Goal: Complete application form

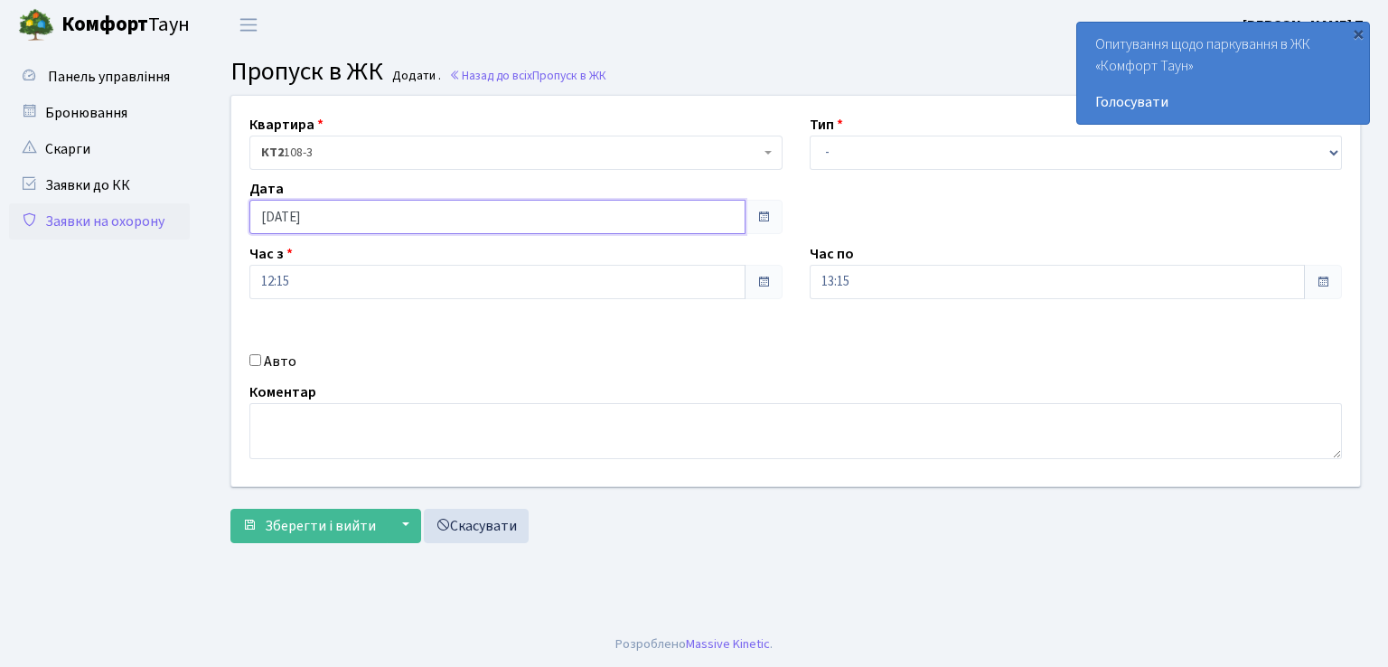
click at [699, 214] on input "[DATE]" at bounding box center [497, 217] width 496 height 34
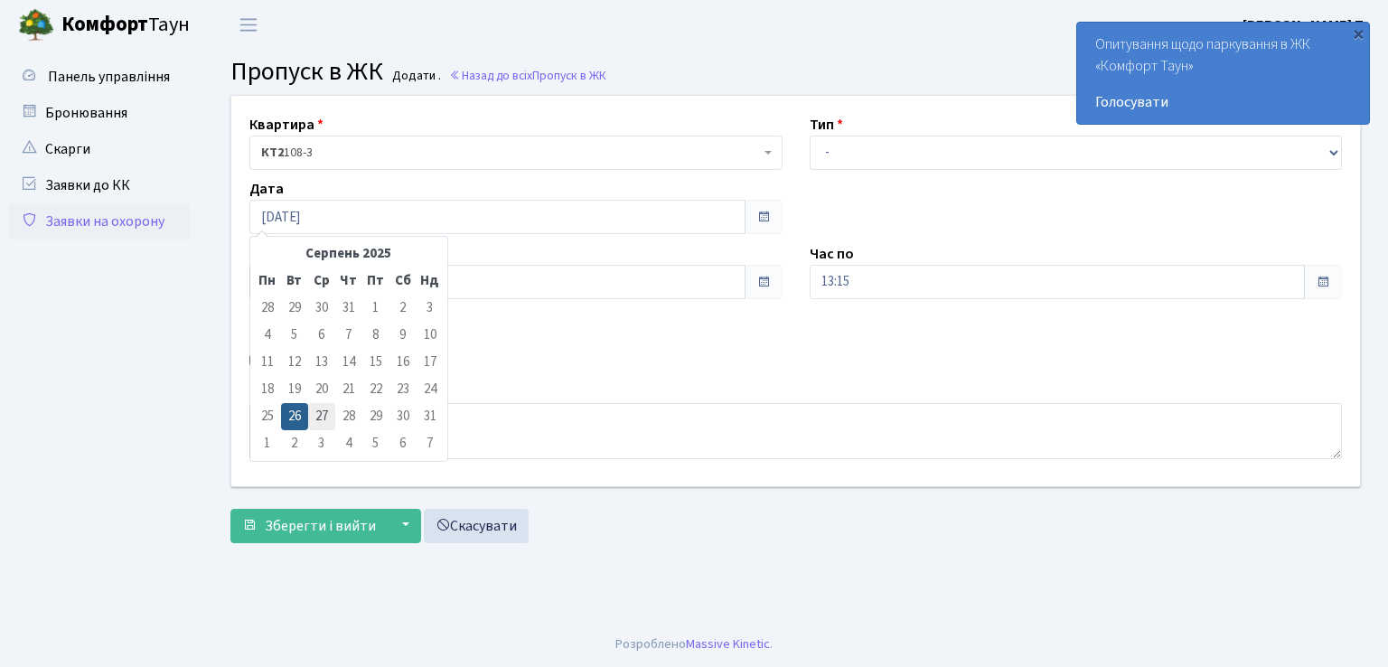
click at [315, 413] on td "27" at bounding box center [321, 416] width 27 height 27
type input "[DATE]"
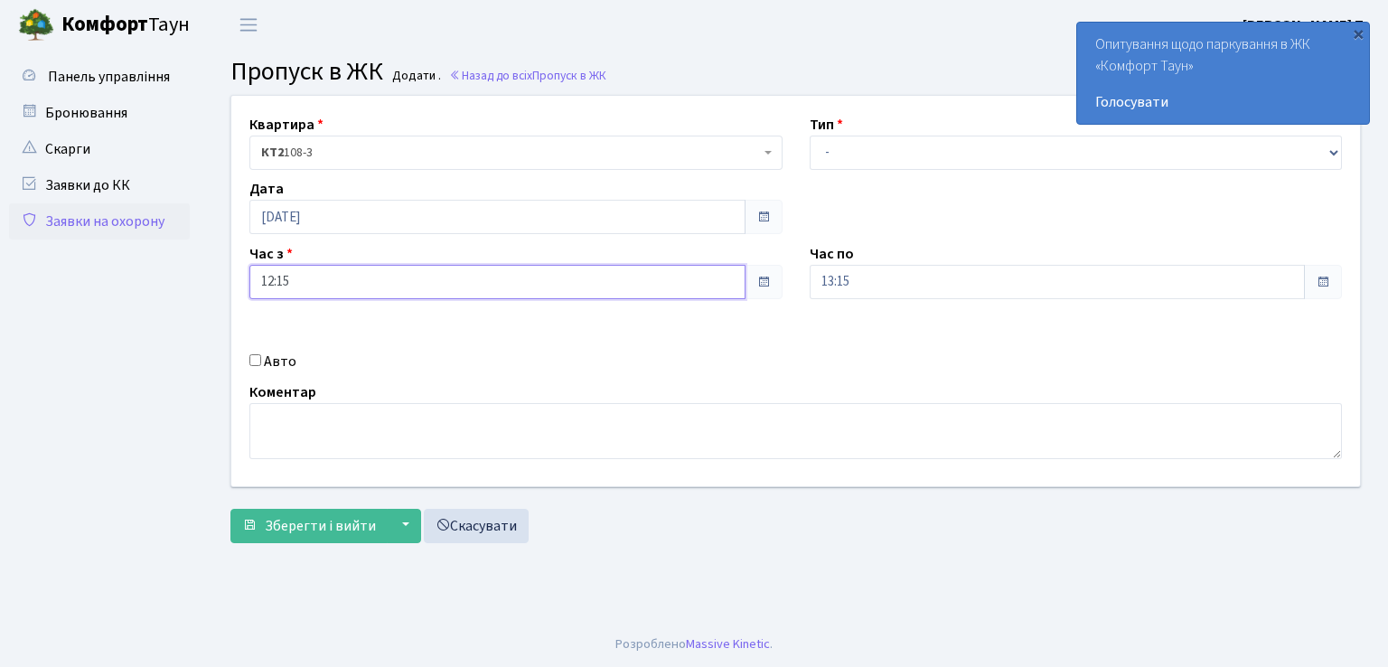
click at [305, 288] on input "12:15" at bounding box center [497, 282] width 496 height 34
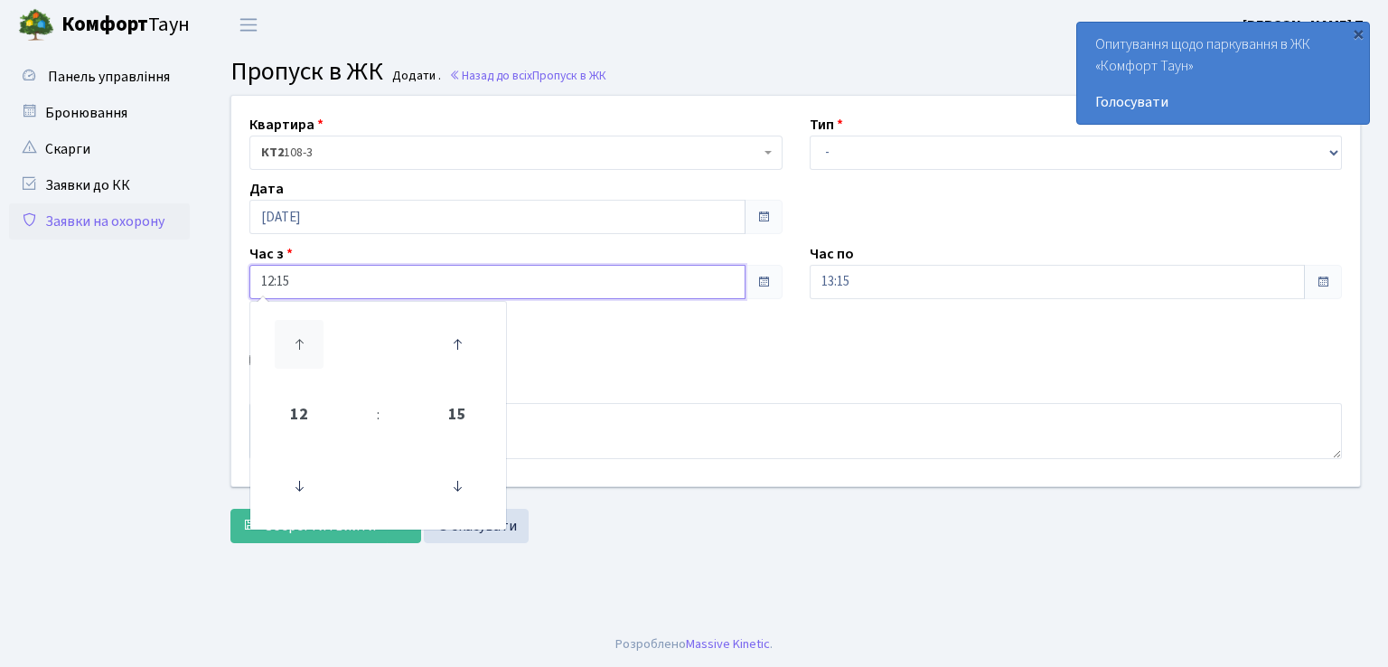
click at [290, 339] on icon at bounding box center [299, 344] width 49 height 49
click at [289, 339] on icon at bounding box center [299, 344] width 49 height 49
click at [302, 475] on icon at bounding box center [299, 486] width 49 height 49
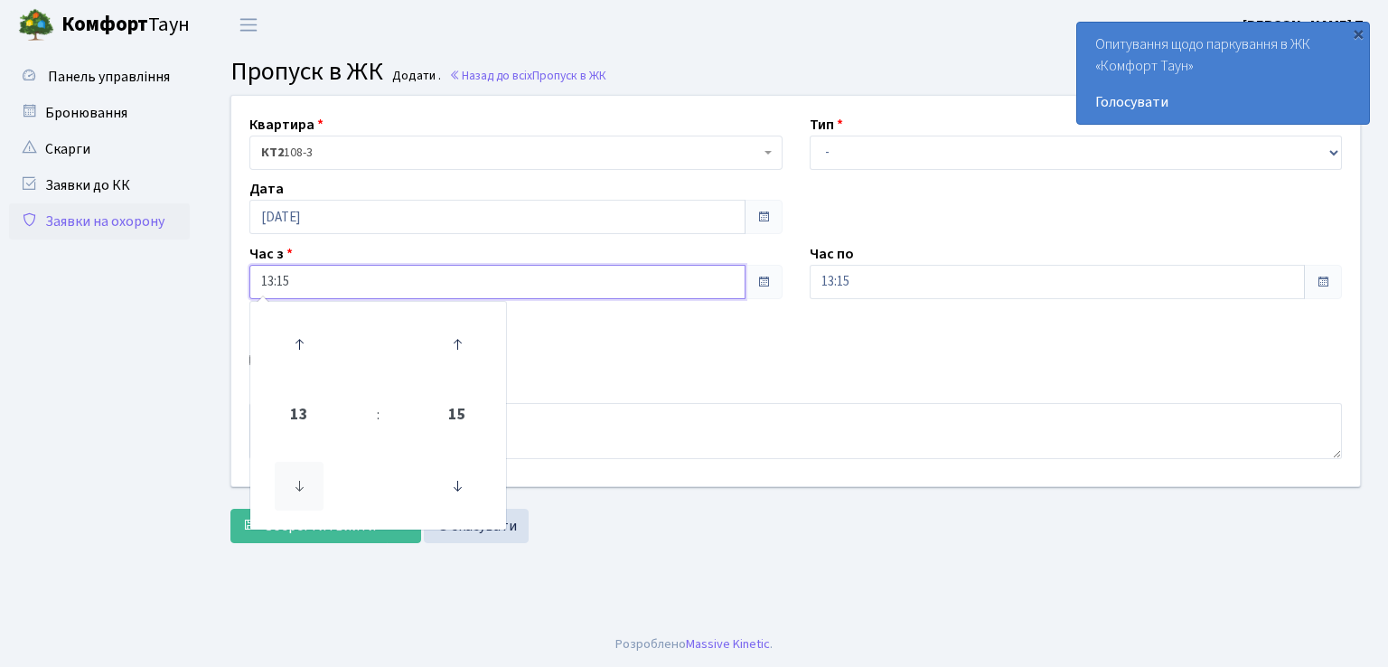
click at [302, 475] on icon at bounding box center [299, 486] width 49 height 49
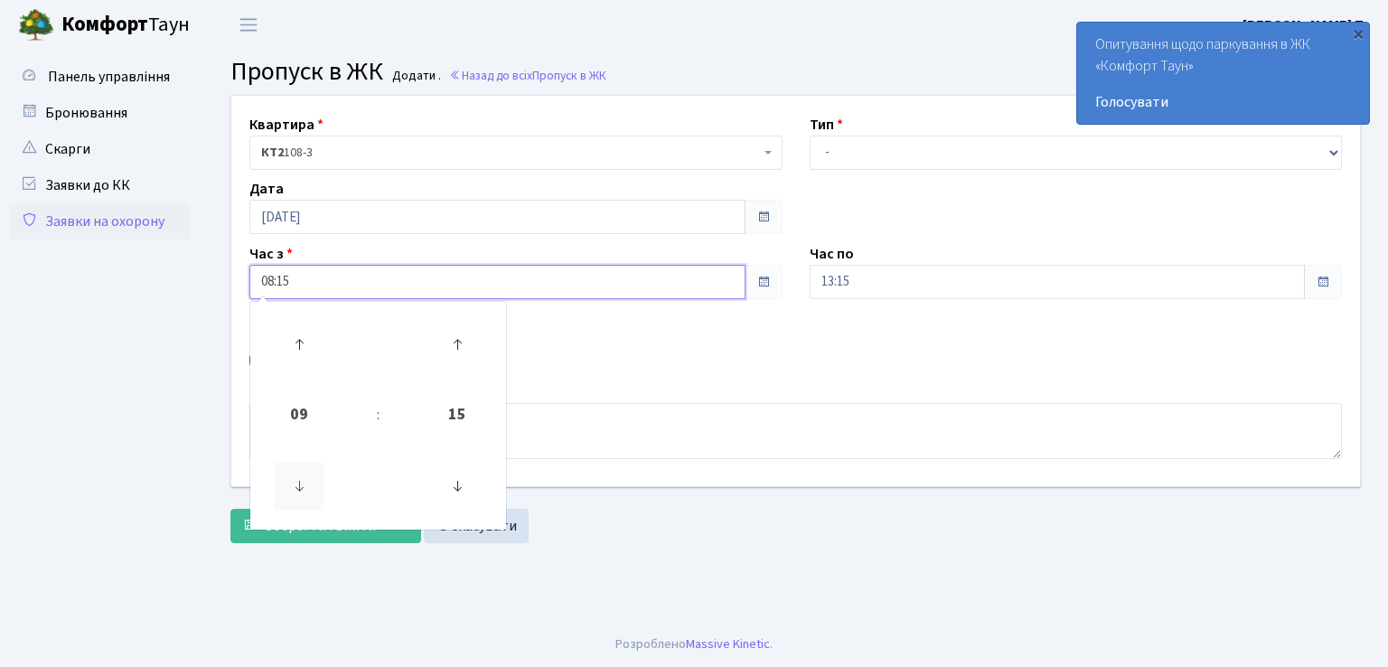
click at [302, 475] on icon at bounding box center [299, 486] width 49 height 49
click at [300, 345] on icon at bounding box center [299, 344] width 49 height 49
type input "08:15"
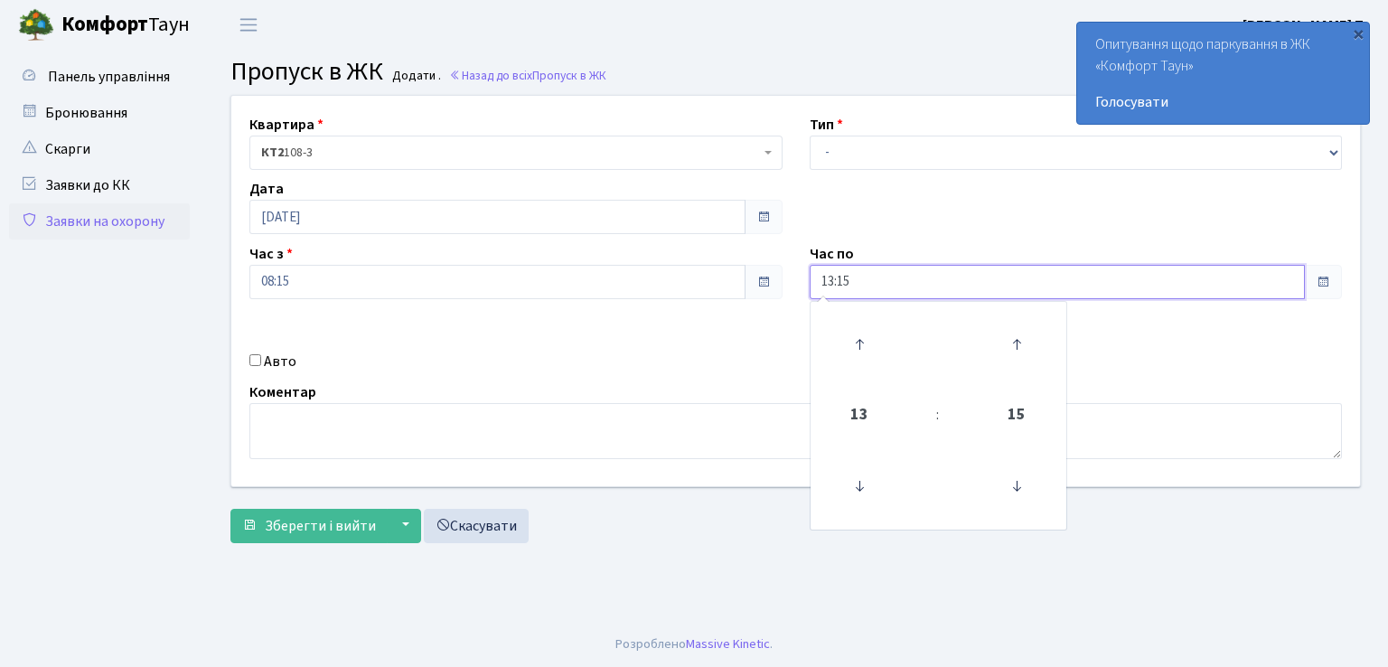
click at [889, 279] on input "13:15" at bounding box center [1058, 282] width 496 height 34
click at [877, 279] on input "13:15" at bounding box center [1058, 282] width 496 height 34
click at [855, 352] on icon at bounding box center [859, 344] width 49 height 49
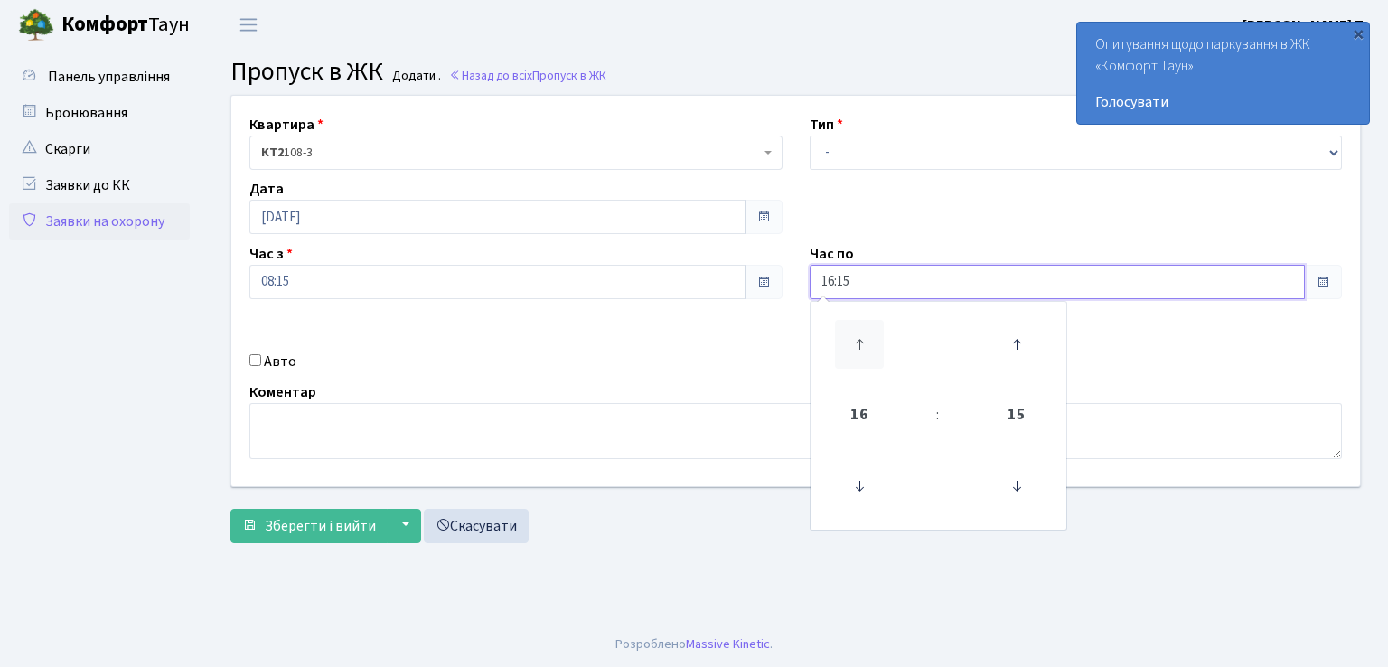
click at [855, 352] on icon at bounding box center [859, 344] width 49 height 49
type input "19:15"
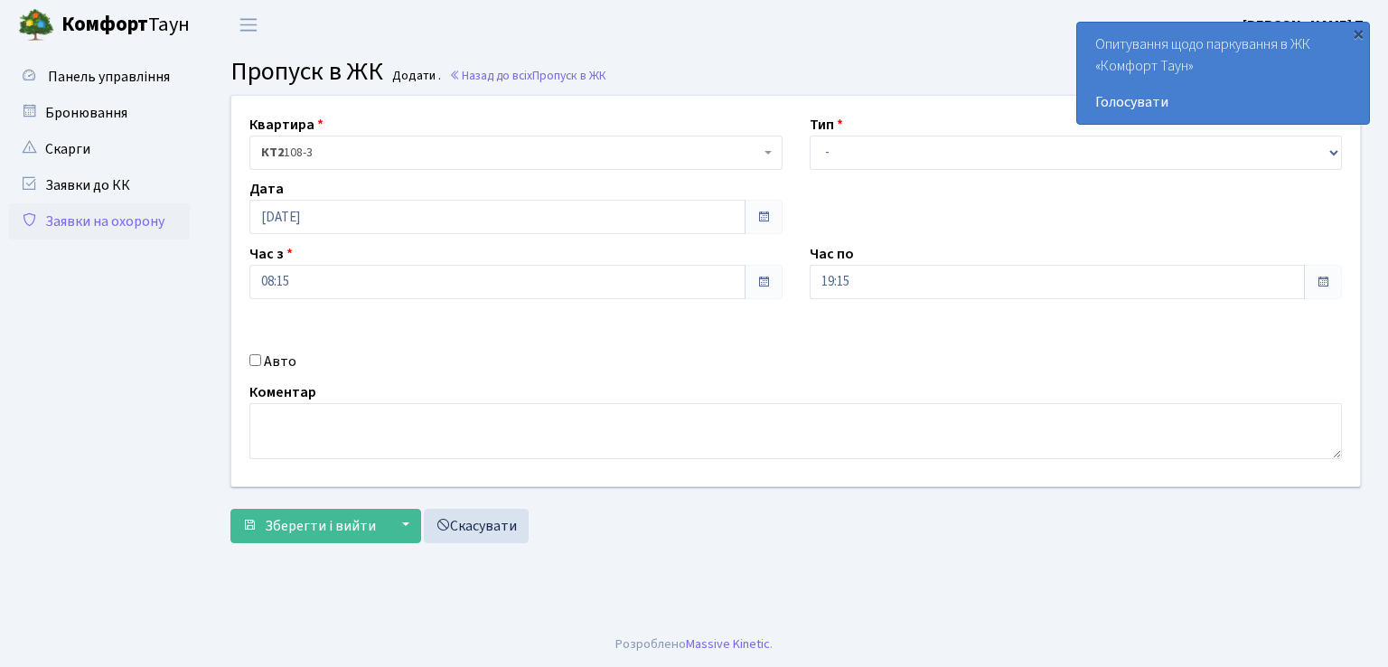
click at [257, 366] on div "Авто" at bounding box center [516, 362] width 560 height 22
click at [251, 362] on input "Авто" at bounding box center [255, 360] width 12 height 12
checkbox input "true"
type input "СВ4375ВМ"
click at [983, 148] on select "- Доставка Таксі Гості Сервіс" at bounding box center [1076, 153] width 533 height 34
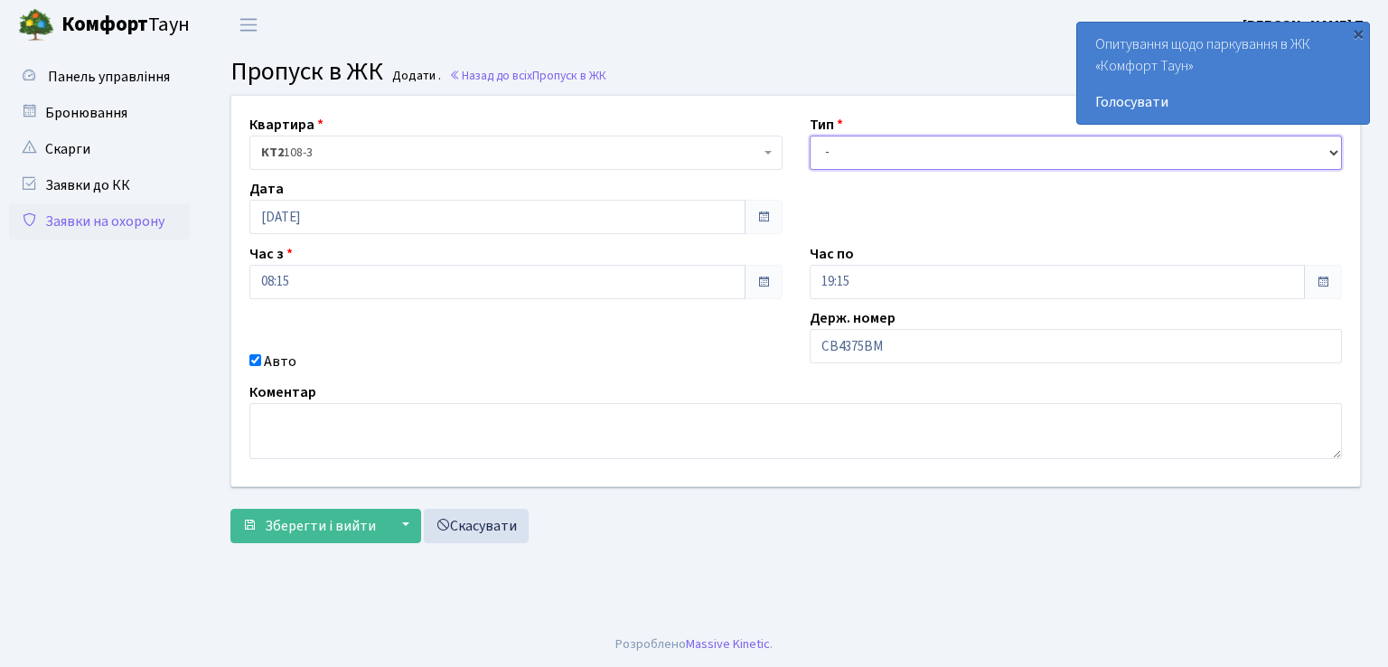
select select "1"
click at [810, 136] on select "- Доставка Таксі Гості Сервіс" at bounding box center [1076, 153] width 533 height 34
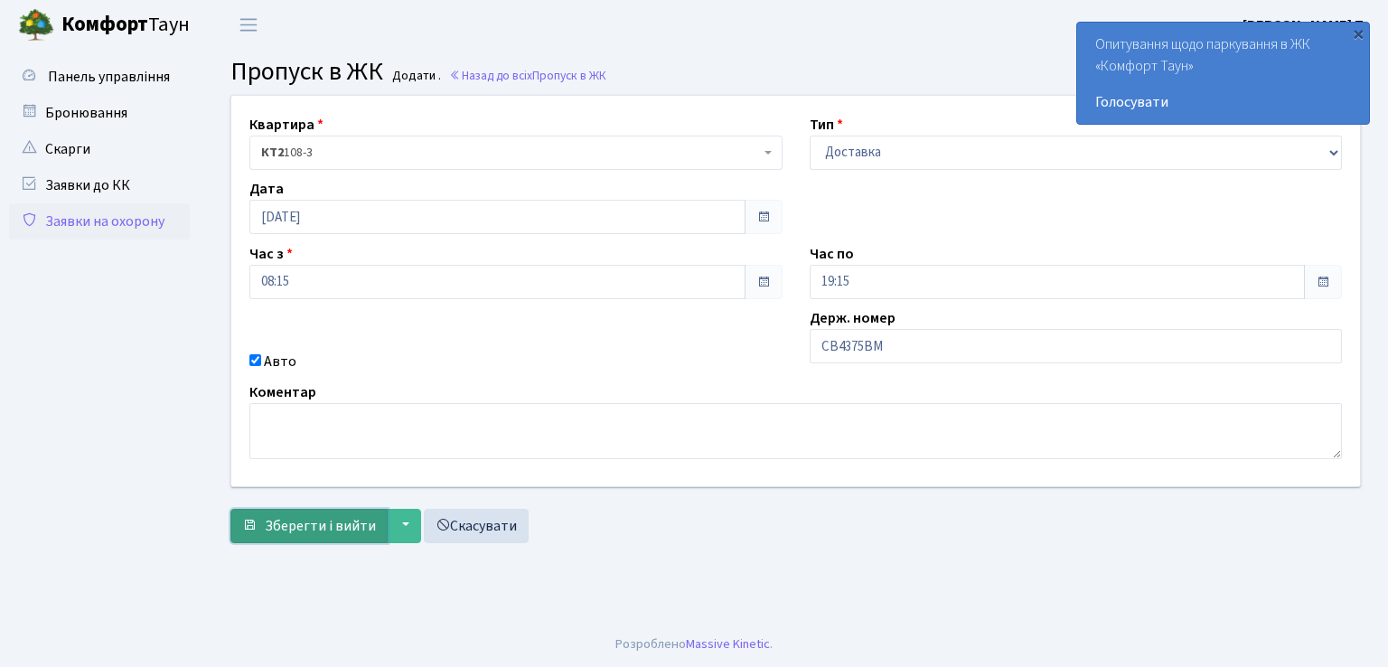
click at [351, 530] on span "Зберегти і вийти" at bounding box center [320, 526] width 111 height 20
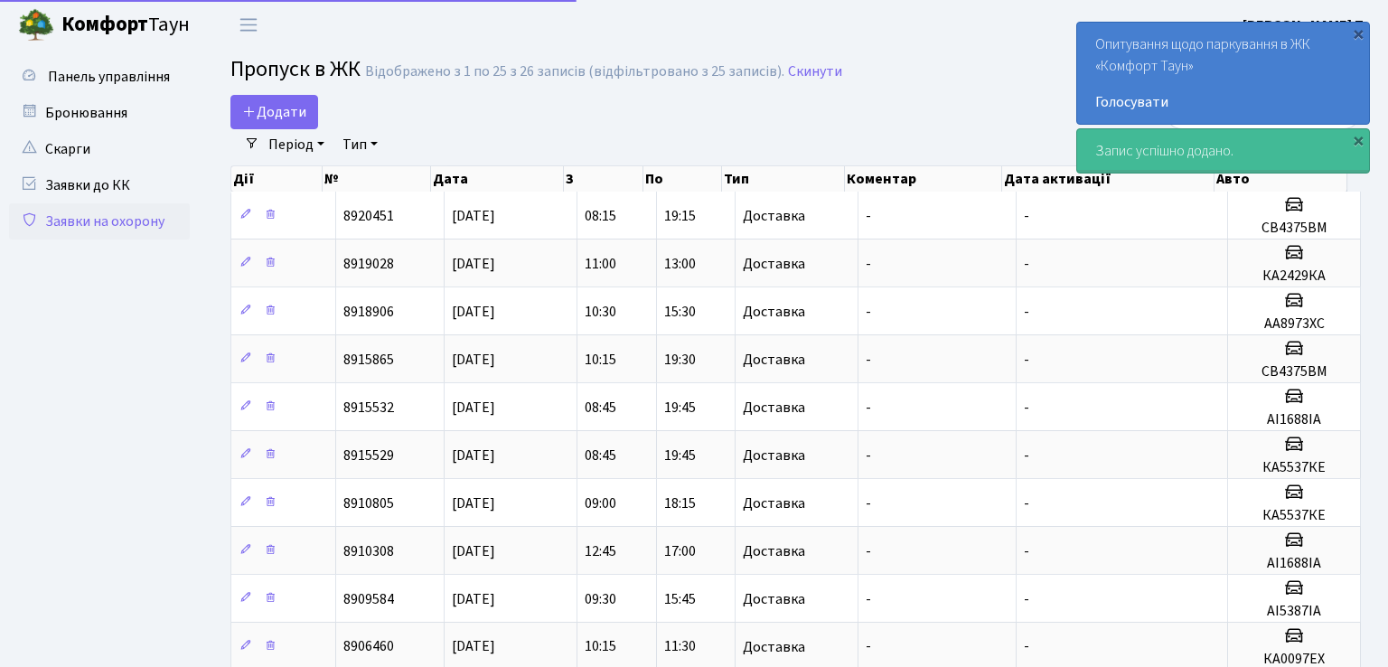
select select "25"
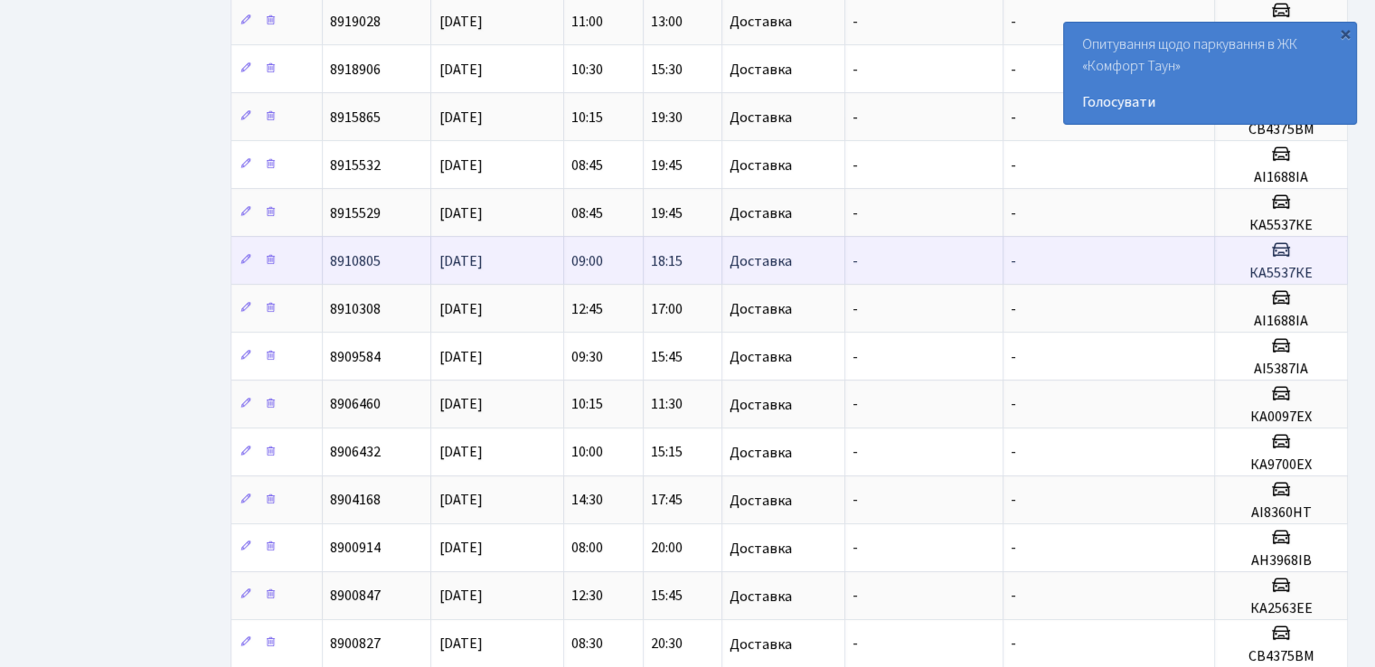
scroll to position [271, 0]
